Goal: Information Seeking & Learning: Find specific fact

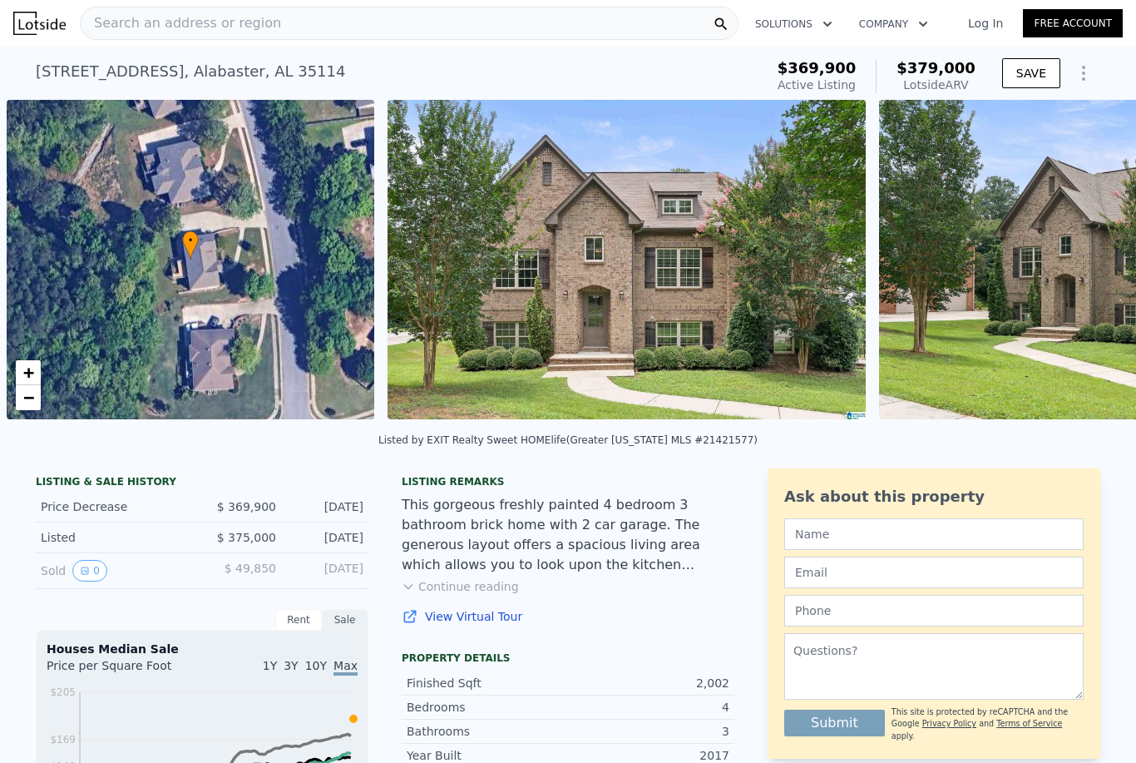
scroll to position [0, 1365]
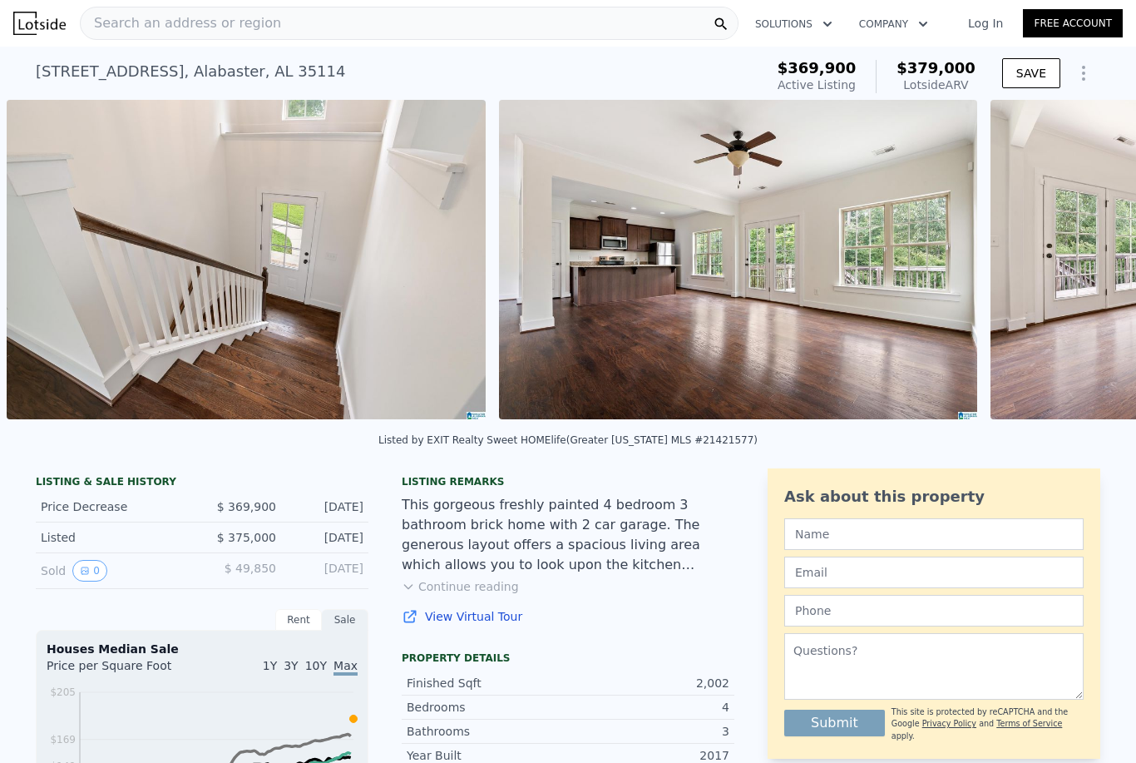
click at [314, 39] on div "Search an address or region" at bounding box center [409, 23] width 659 height 33
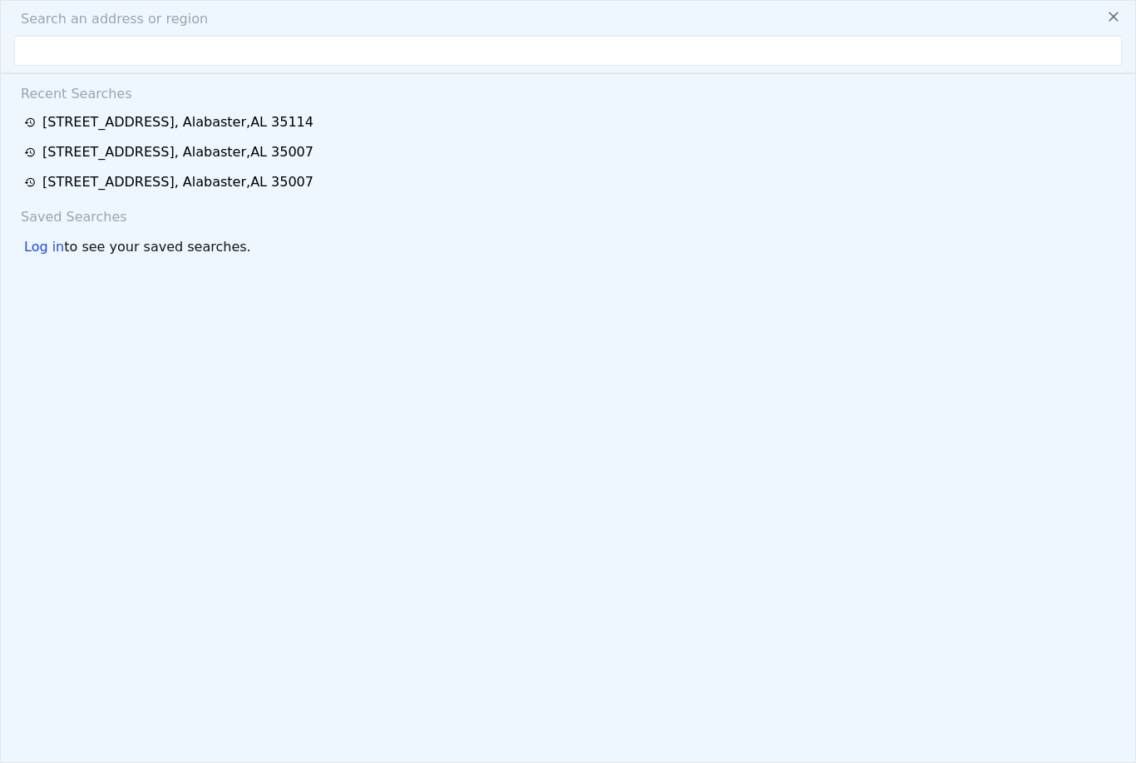
click at [287, 53] on input "text" at bounding box center [568, 51] width 1108 height 30
type input "[STREET_ADDRESS]"
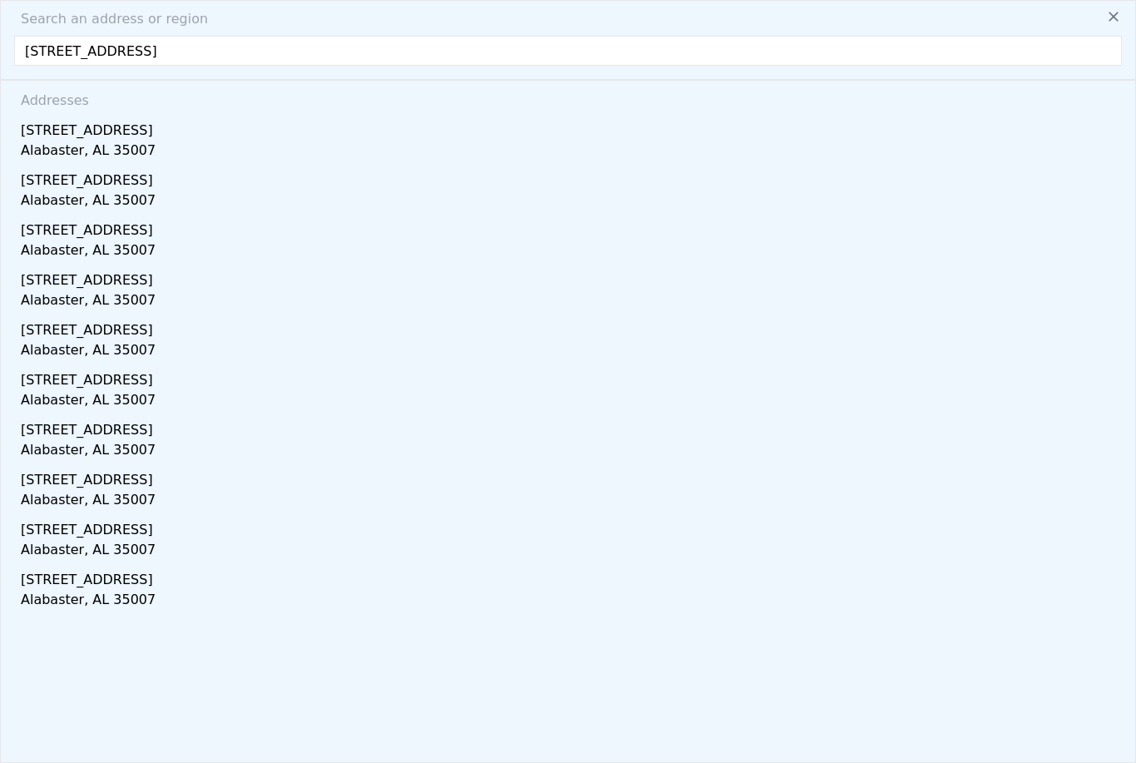
click at [121, 131] on div "[STREET_ADDRESS]" at bounding box center [571, 127] width 1101 height 27
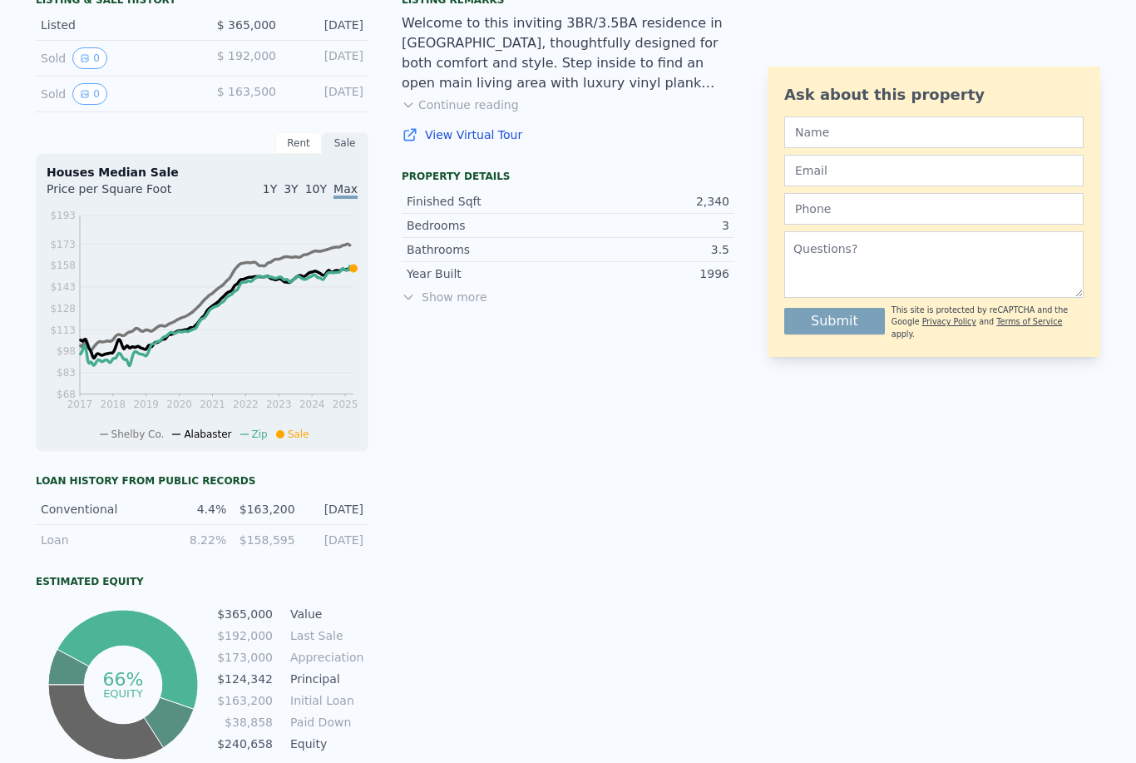
scroll to position [481, 0]
click at [467, 301] on span "Show more" at bounding box center [568, 297] width 333 height 17
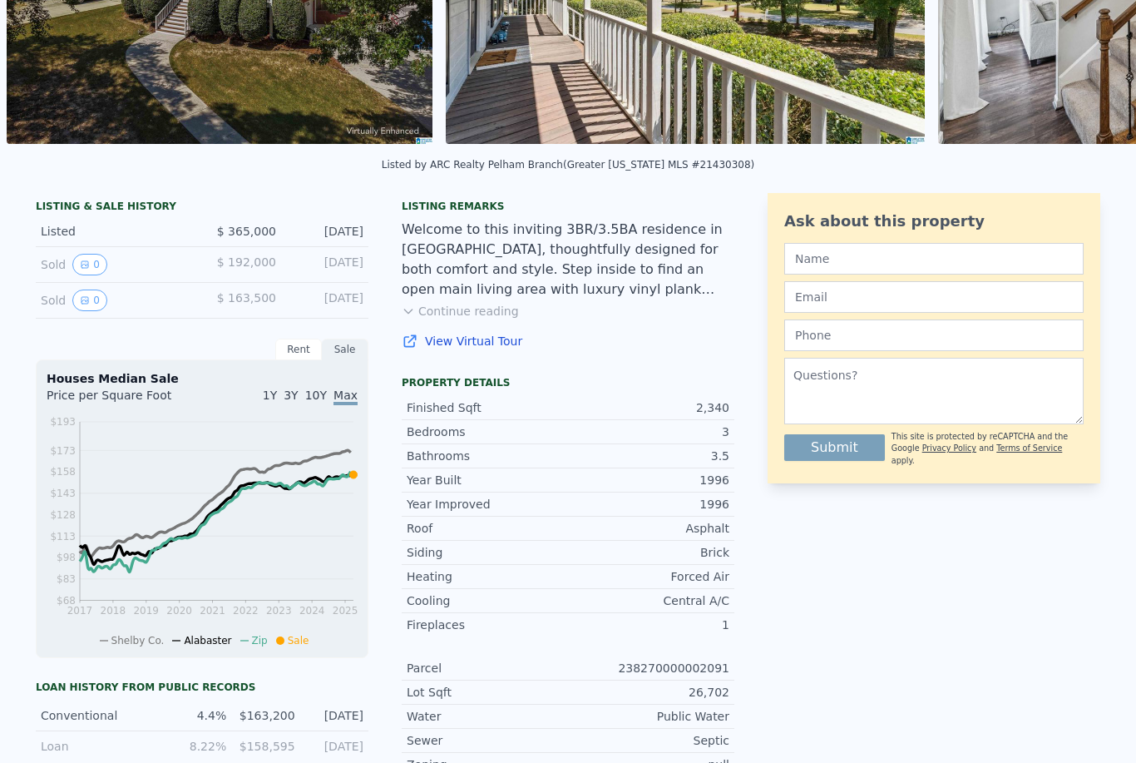
scroll to position [275, 0]
click at [249, 266] on span "$ 192,000" at bounding box center [246, 261] width 59 height 13
click at [62, 255] on div "Sold 0" at bounding box center [115, 265] width 148 height 22
click at [60, 241] on div "Listed $ 365,000 [DATE]" at bounding box center [202, 231] width 333 height 31
click at [57, 285] on div "Sold 0 $ 163,500 [DATE]" at bounding box center [202, 301] width 333 height 36
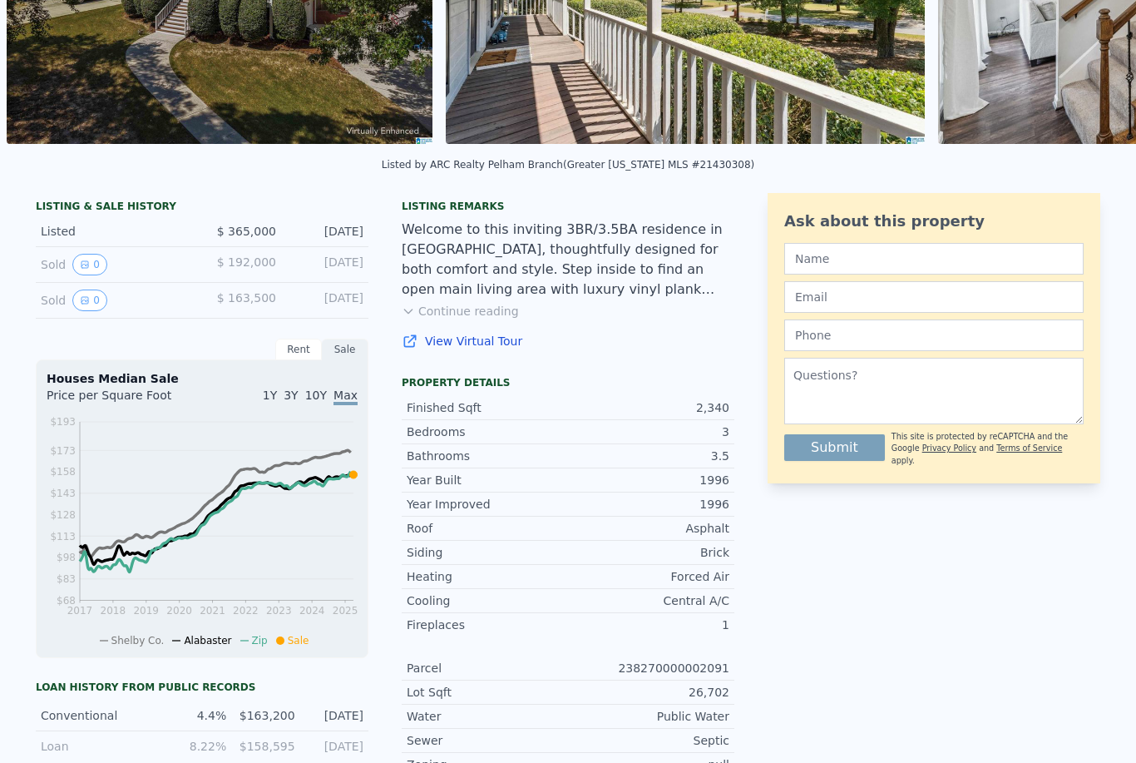
click at [57, 284] on div "Sold 0 $ 163,500 [DATE]" at bounding box center [202, 301] width 333 height 36
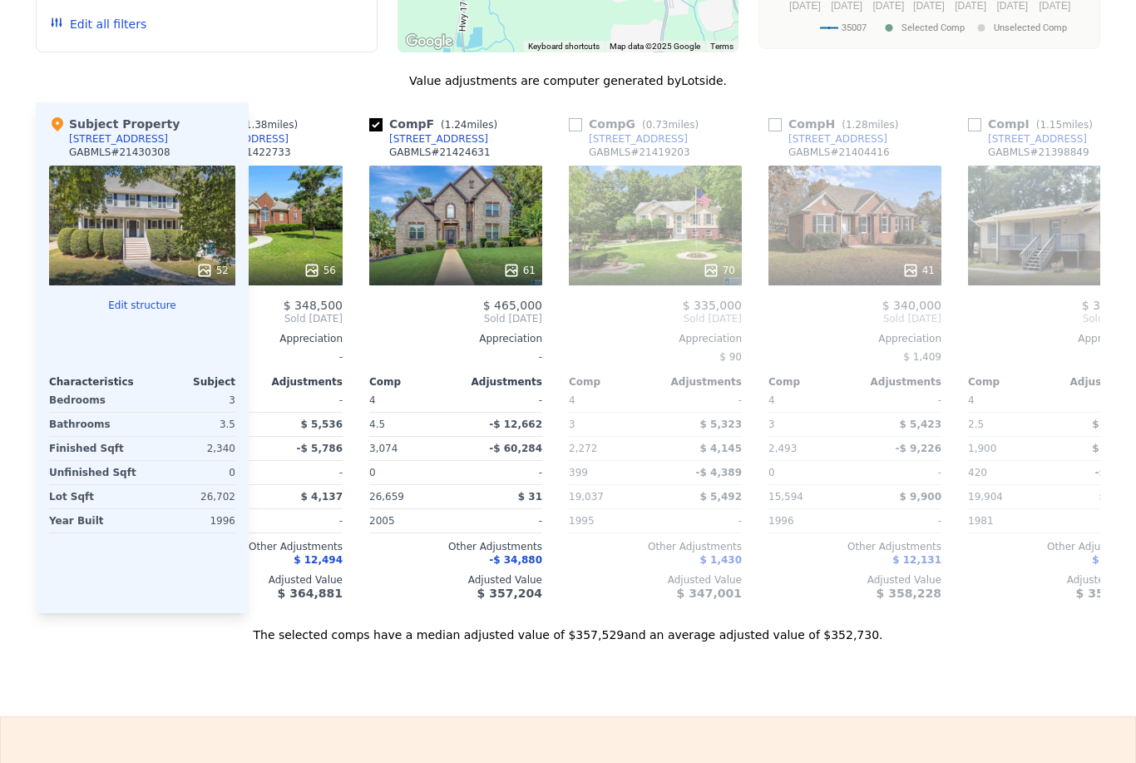
scroll to position [0, 899]
click at [896, 190] on div "41" at bounding box center [853, 226] width 173 height 120
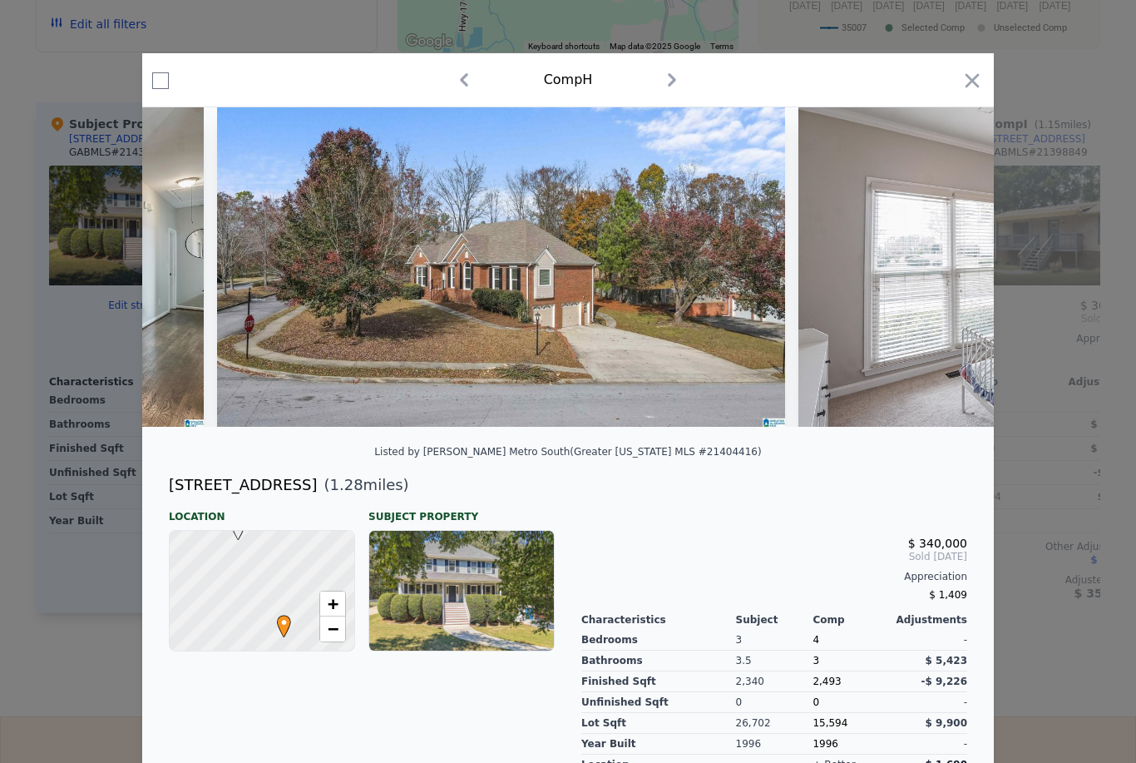
scroll to position [0, 4448]
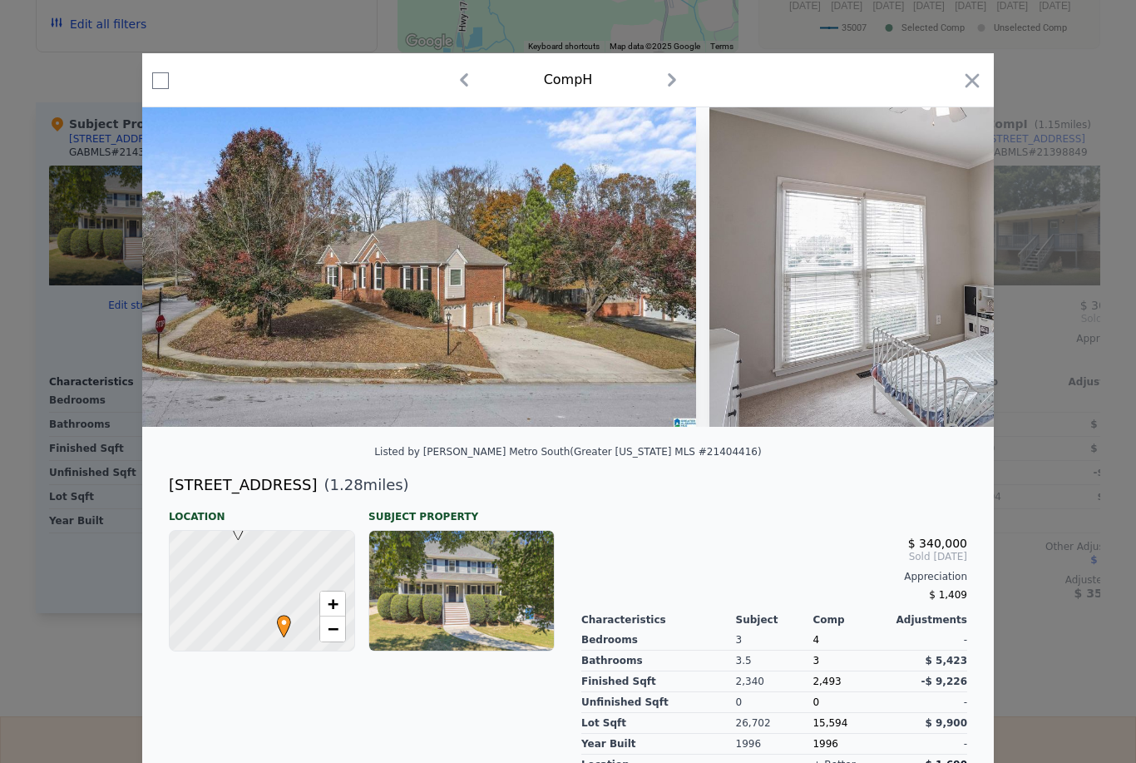
click at [630, 282] on img at bounding box center [412, 266] width 568 height 319
click at [653, 307] on img at bounding box center [412, 266] width 568 height 319
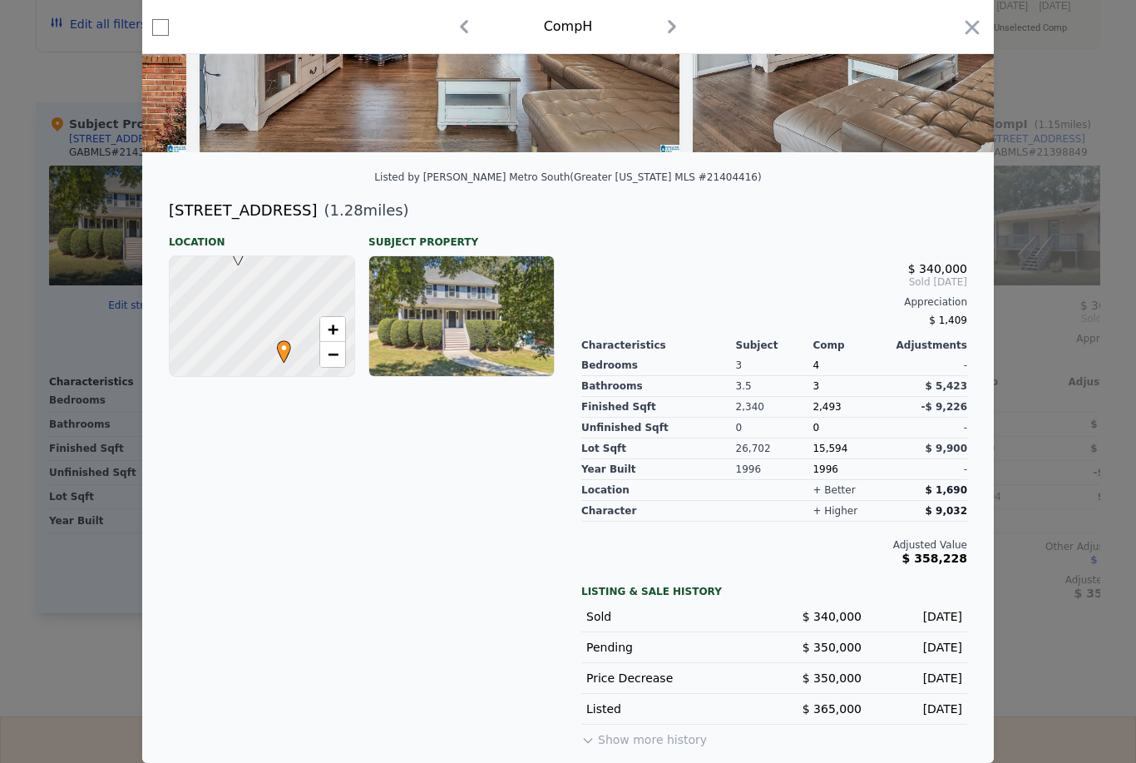
scroll to position [274, 0]
click at [1062, 583] on div at bounding box center [568, 381] width 1136 height 763
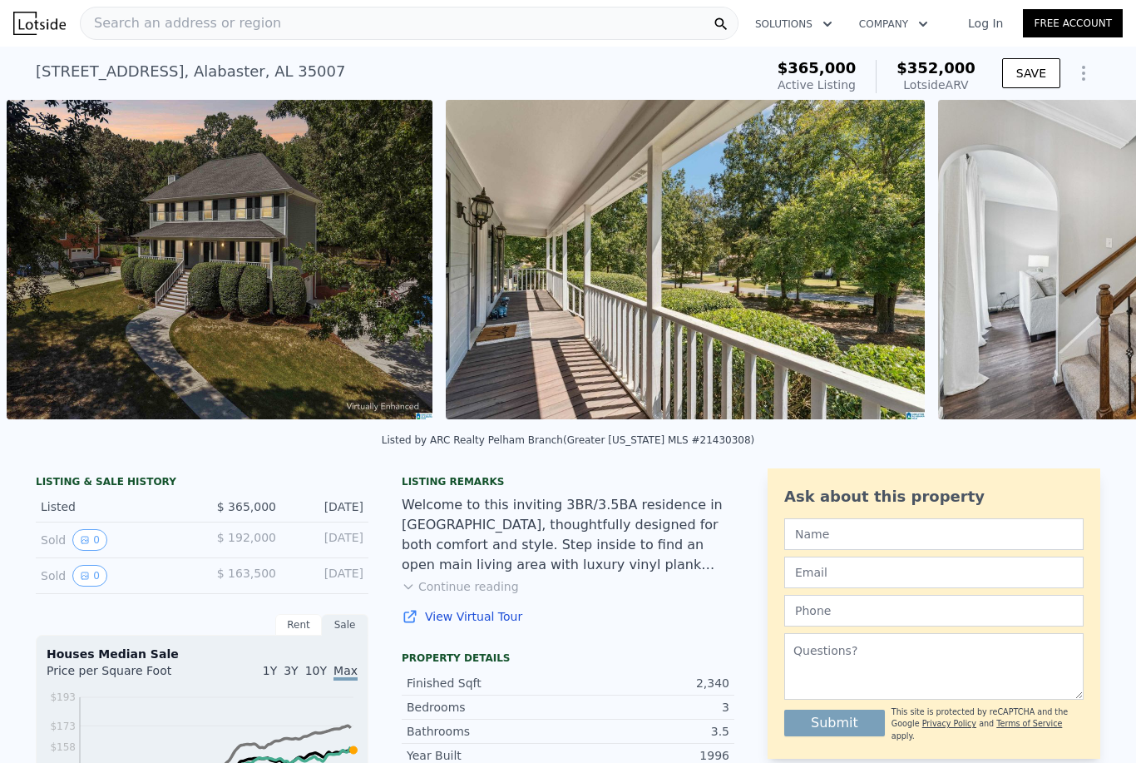
click at [75, 555] on div "Sold 0 $ 192,000 [DATE]" at bounding box center [202, 540] width 333 height 36
click at [74, 554] on div "Sold 0 $ 192,000 [DATE]" at bounding box center [202, 540] width 333 height 36
click at [92, 536] on button "0" at bounding box center [89, 540] width 35 height 22
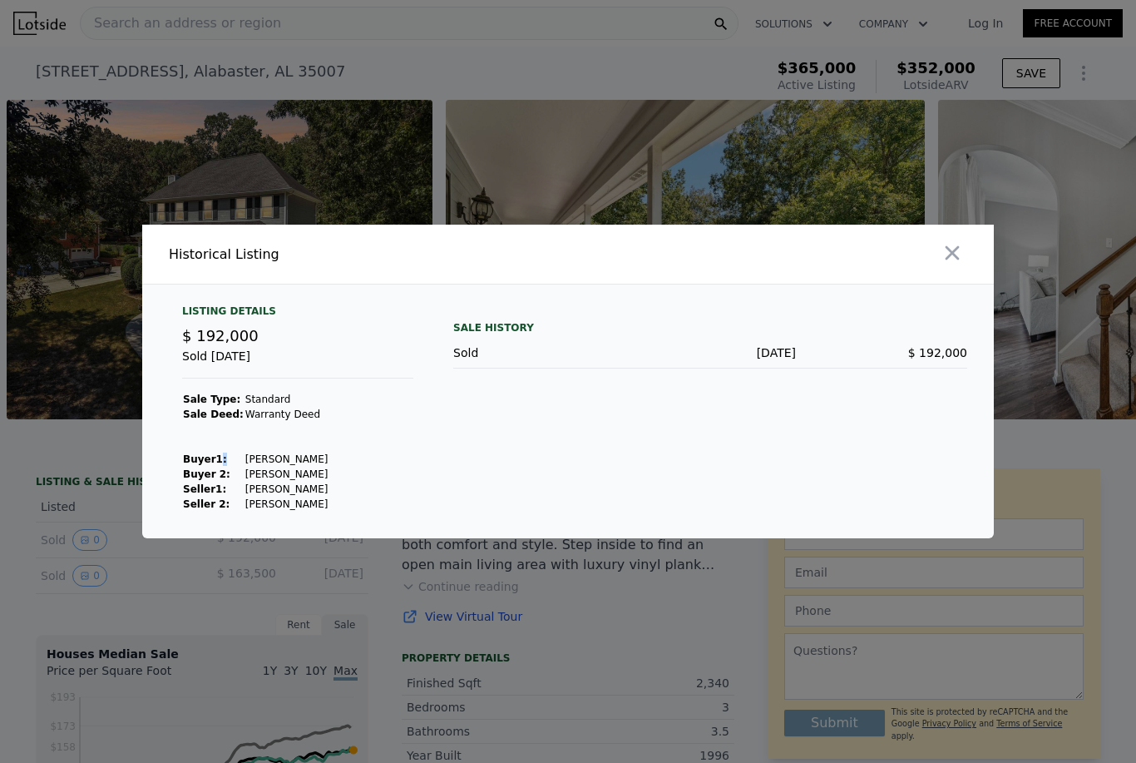
click at [278, 482] on td "[PERSON_NAME]" at bounding box center [287, 474] width 85 height 15
copy td "[PERSON_NAME]"
click at [250, 482] on td "[PERSON_NAME]" at bounding box center [287, 474] width 85 height 15
copy td "[PERSON_NAME]"
click at [847, 171] on div at bounding box center [568, 381] width 1136 height 763
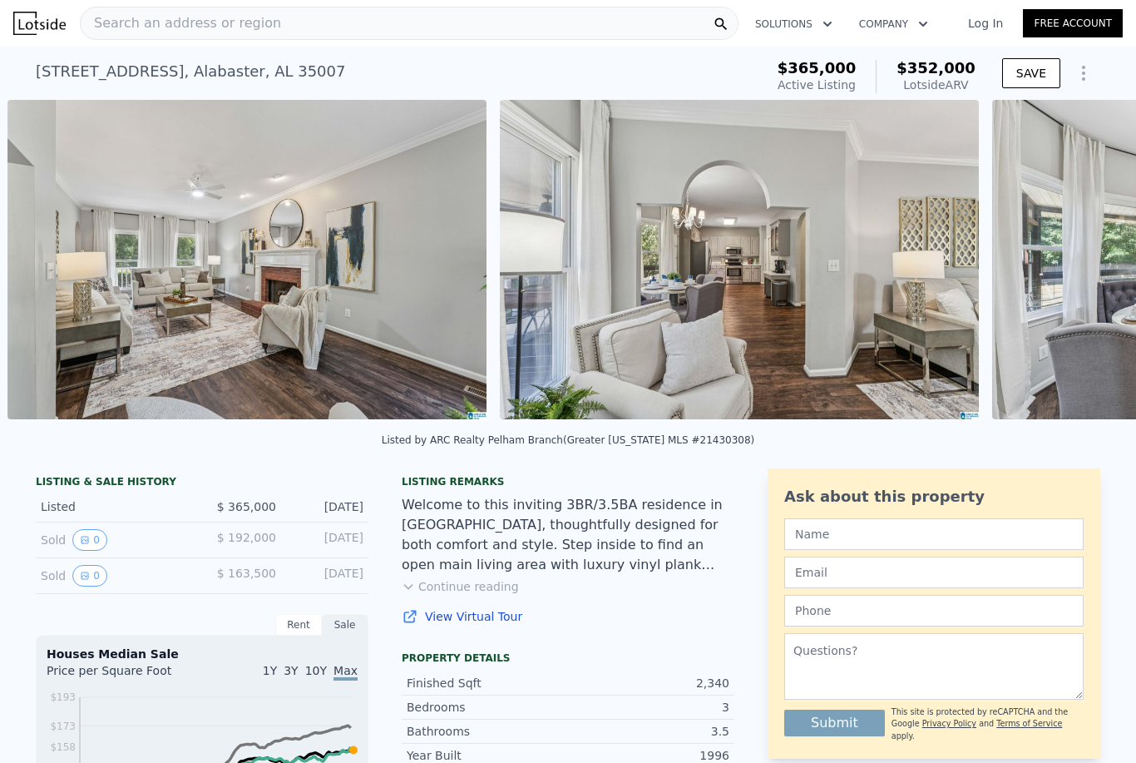
scroll to position [0, 4041]
